Goal: Check status: Check status

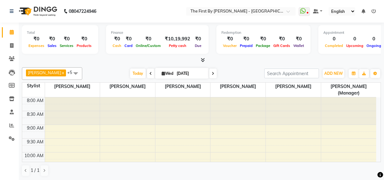
click at [189, 73] on input "[DATE]" at bounding box center [190, 73] width 31 height 9
select select "9"
select select "2025"
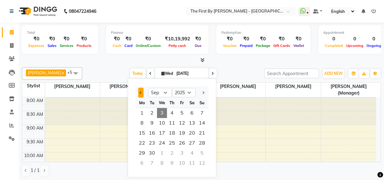
click at [138, 92] on button "Previous month" at bounding box center [140, 92] width 5 height 10
select select "8"
click at [177, 153] on span "29" at bounding box center [182, 153] width 10 height 10
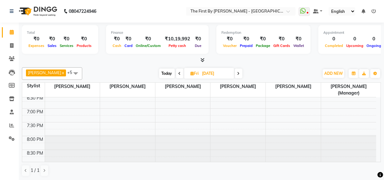
scroll to position [92, 0]
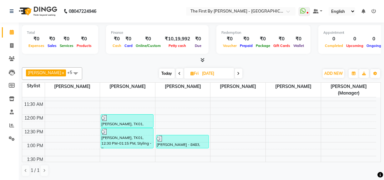
click at [235, 77] on span at bounding box center [238, 73] width 7 height 10
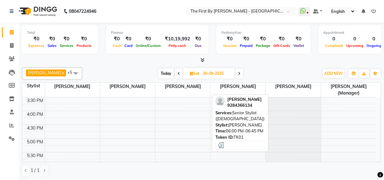
scroll to position [234, 0]
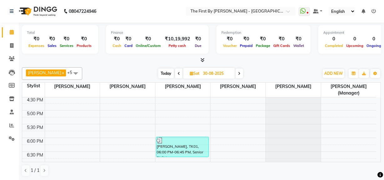
click at [235, 72] on span at bounding box center [238, 73] width 7 height 10
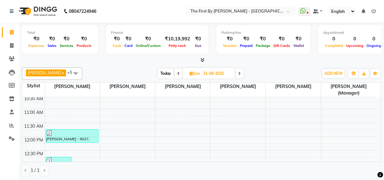
scroll to position [64, 0]
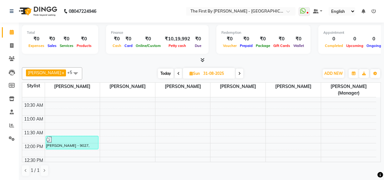
click at [236, 71] on span at bounding box center [239, 73] width 7 height 10
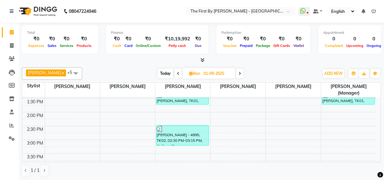
scroll to position [234, 0]
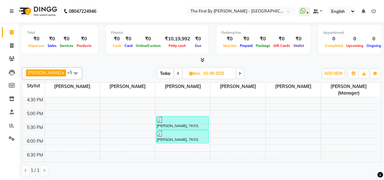
click at [236, 72] on span at bounding box center [239, 73] width 7 height 10
type input "02-09-2025"
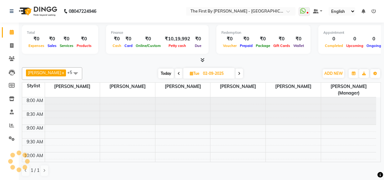
scroll to position [165, 0]
